Goal: Transaction & Acquisition: Subscribe to service/newsletter

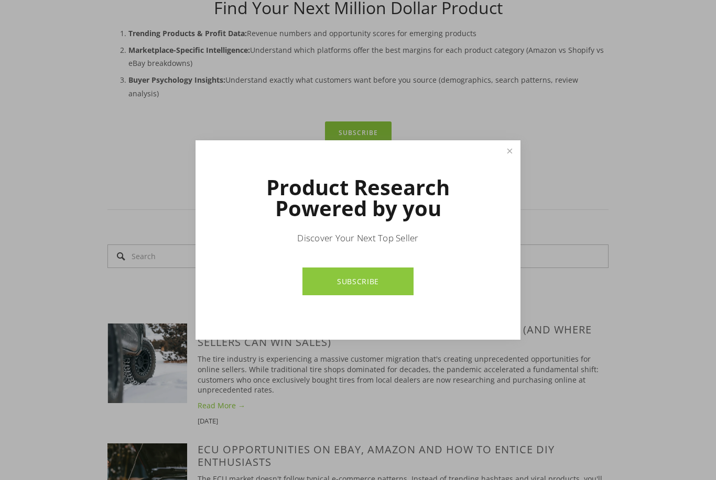
scroll to position [426, 0]
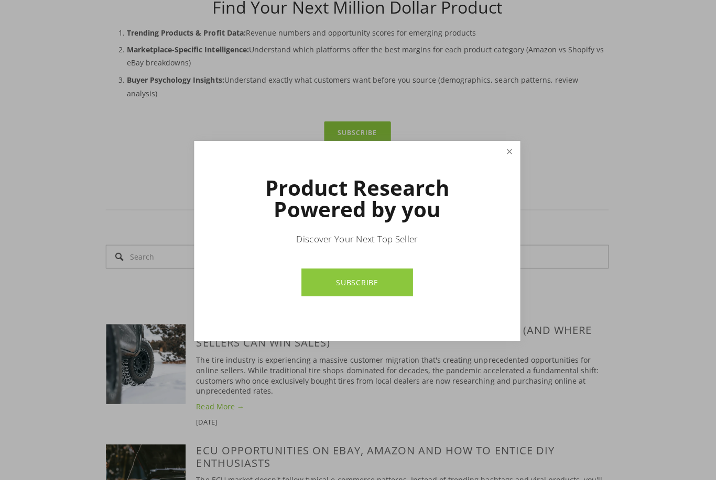
click at [507, 160] on link "Close" at bounding box center [509, 151] width 18 height 18
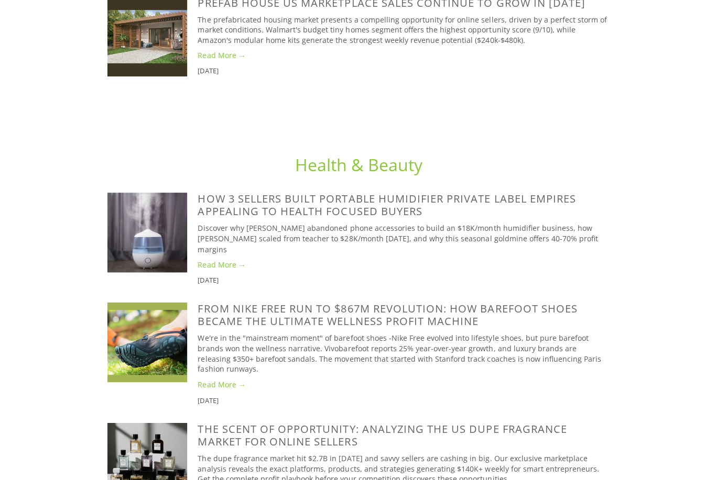
scroll to position [2675, 0]
click at [215, 258] on link "Read More →" at bounding box center [403, 263] width 411 height 10
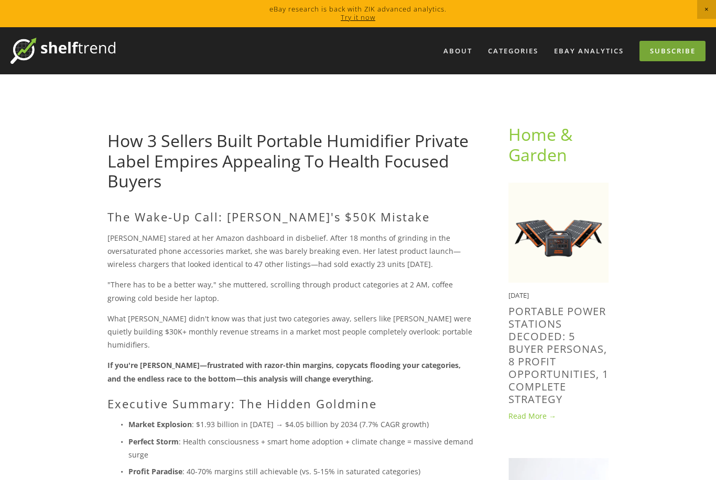
click at [665, 49] on link "Subscribe" at bounding box center [672, 51] width 66 height 20
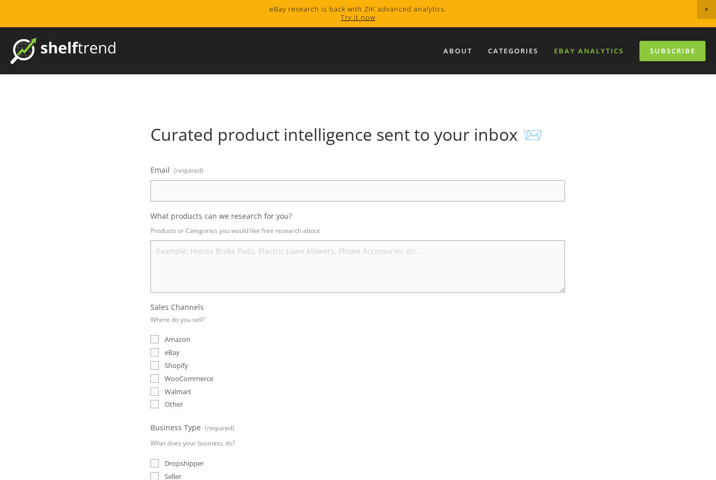
click at [586, 51] on link "eBay Analytics" at bounding box center [588, 50] width 83 height 17
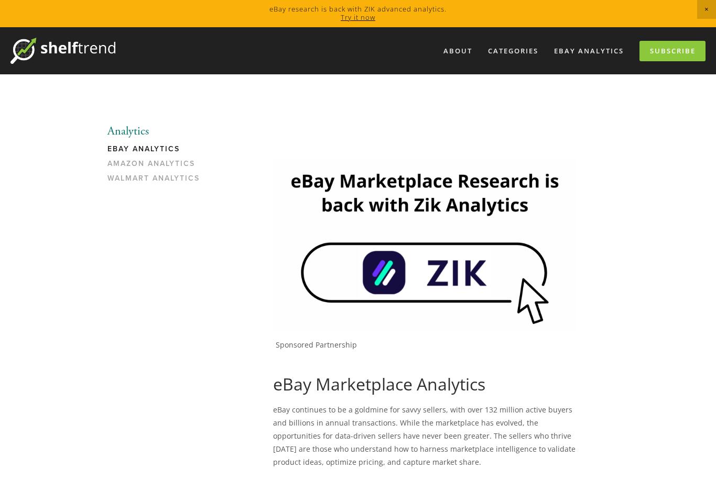
click at [471, 271] on img at bounding box center [424, 245] width 303 height 170
click at [670, 53] on link "Subscribe" at bounding box center [672, 51] width 66 height 20
